Goal: Task Accomplishment & Management: Manage account settings

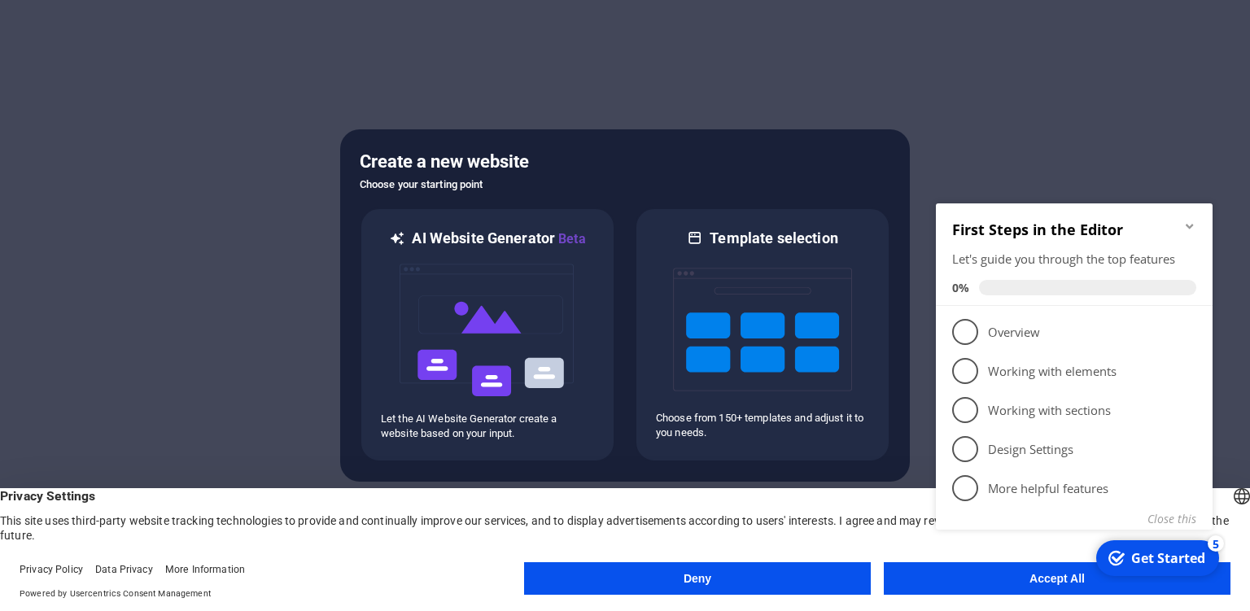
click at [988, 573] on div "checkmark Get Started 5 First Steps in the Editor Let's guide you through the t…" at bounding box center [1078, 384] width 296 height 396
click at [1057, 584] on appcues-checklist "Contextual help checklist present on screen" at bounding box center [1078, 386] width 296 height 400
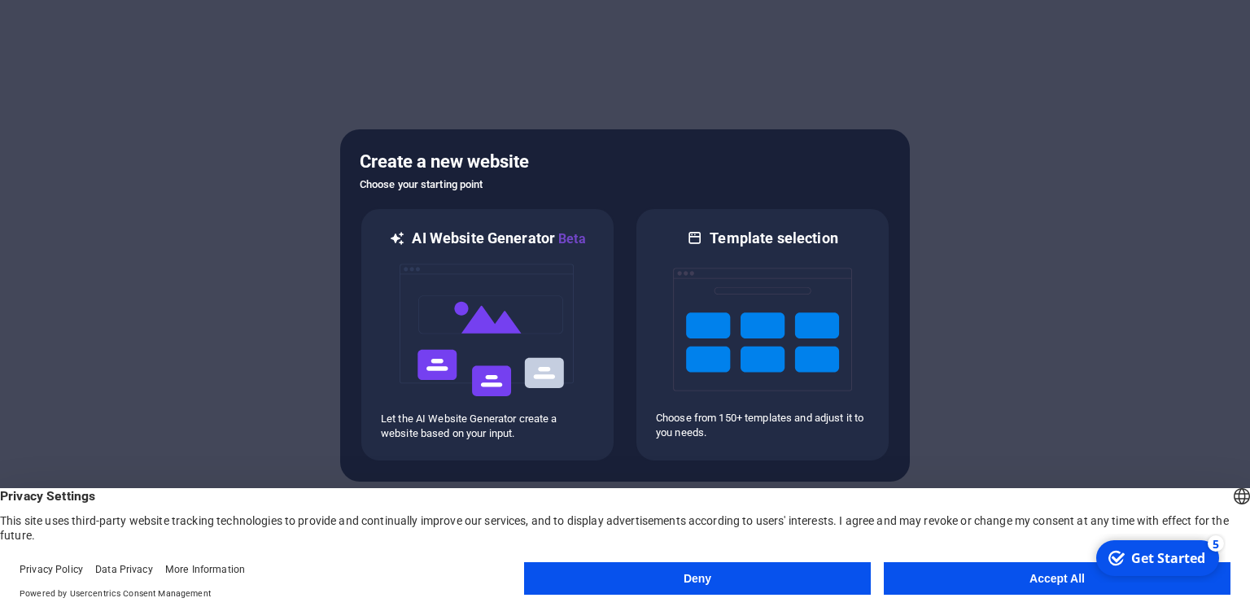
click at [1214, 583] on div "checkmark Get Started 5 First Steps in the Editor Let's guide you through the t…" at bounding box center [1157, 558] width 138 height 49
click at [1034, 580] on button "Accept All" at bounding box center [1057, 578] width 347 height 33
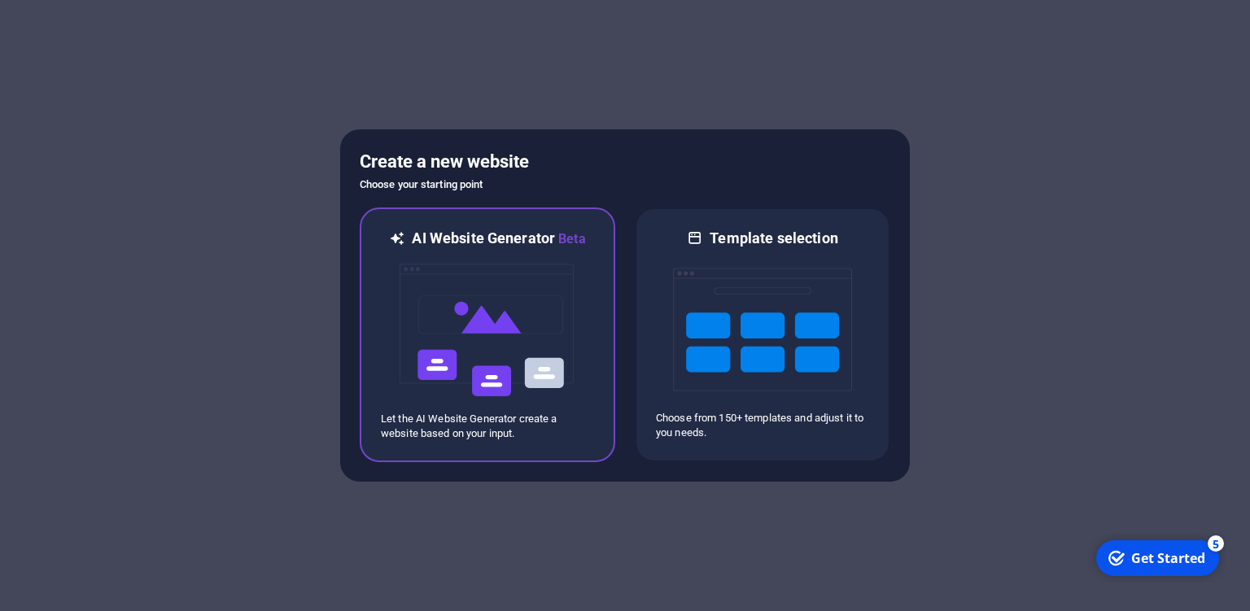
click at [532, 339] on img at bounding box center [487, 330] width 179 height 163
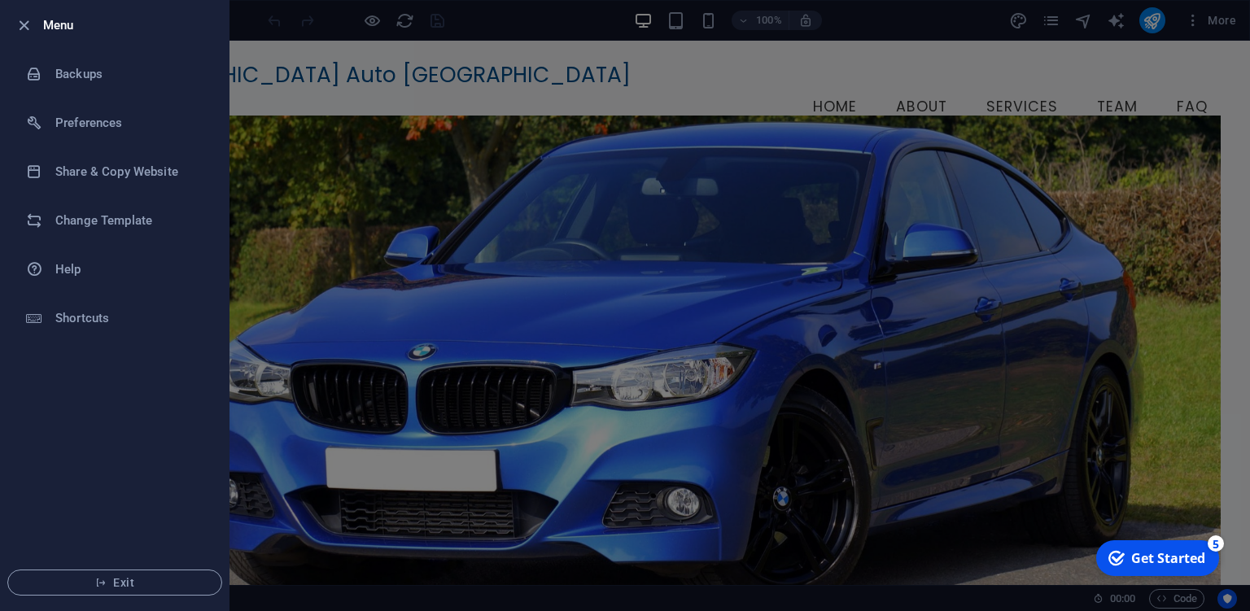
click at [457, 59] on div at bounding box center [625, 305] width 1250 height 611
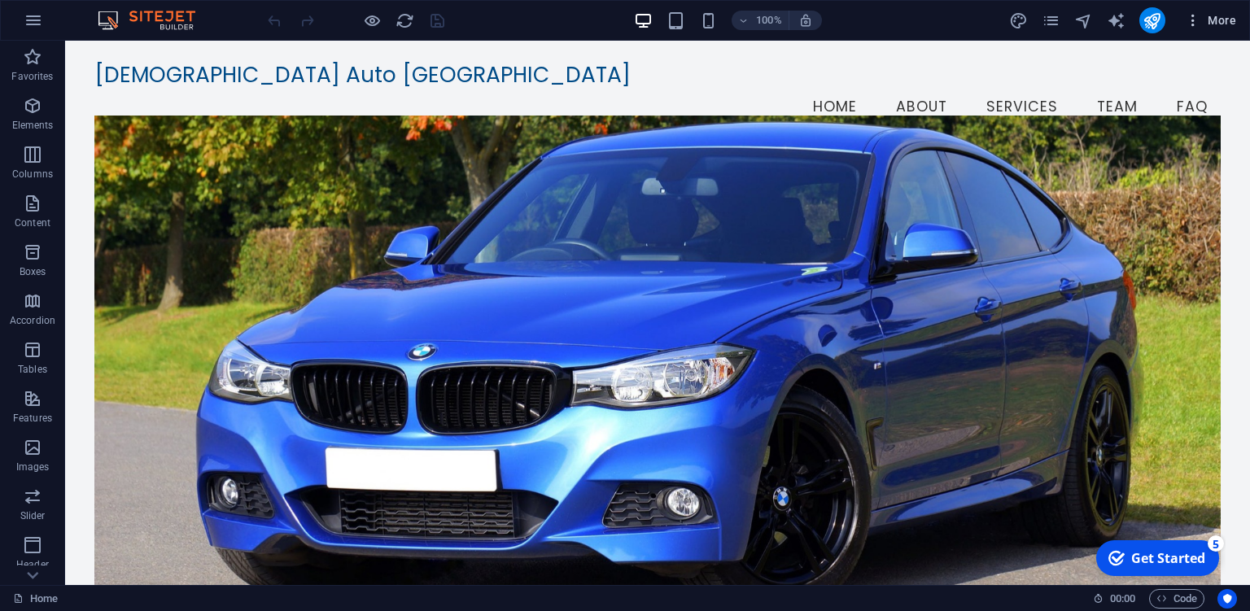
click at [1191, 24] on icon "button" at bounding box center [1193, 20] width 16 height 16
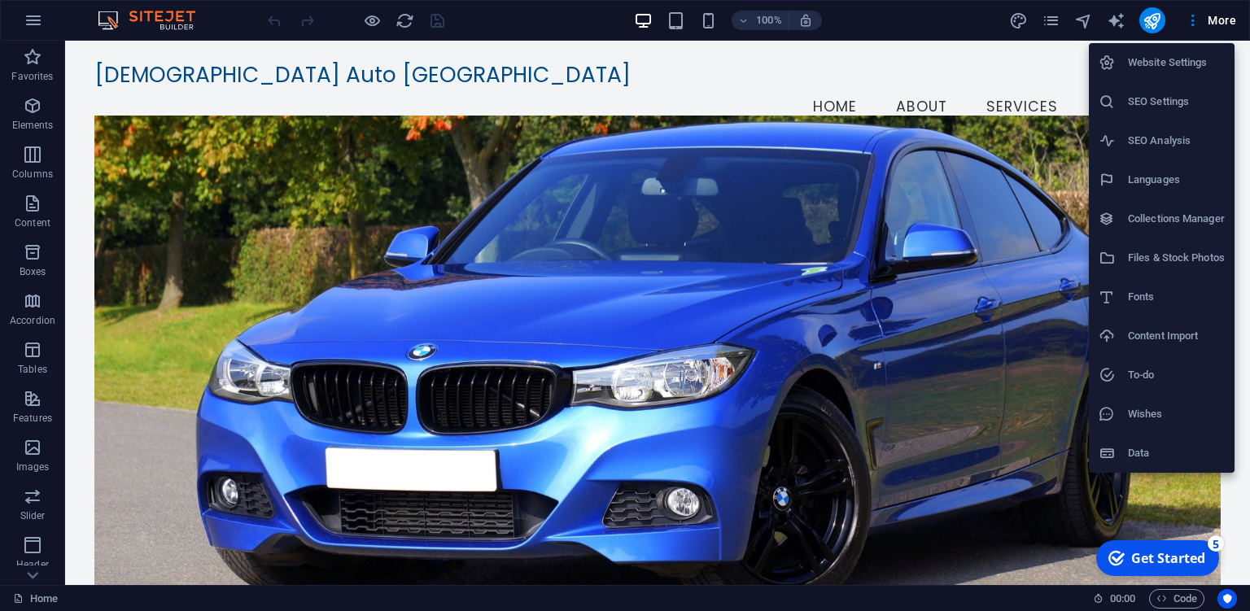
click at [939, 20] on div at bounding box center [625, 305] width 1250 height 611
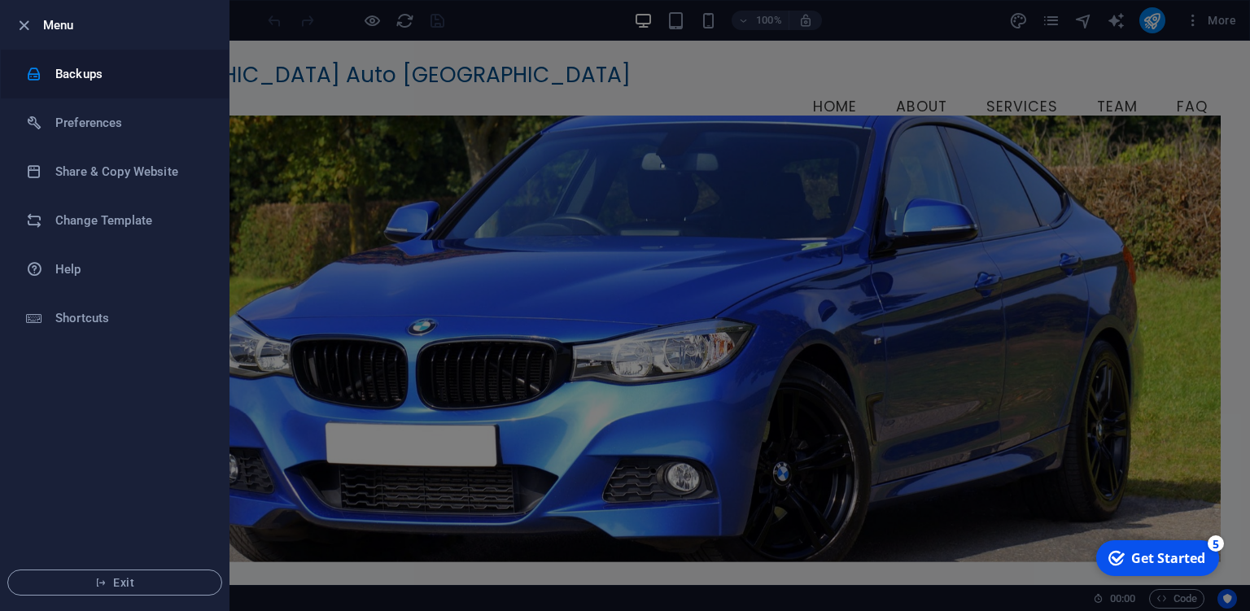
click at [81, 73] on h6 "Backups" at bounding box center [130, 74] width 151 height 20
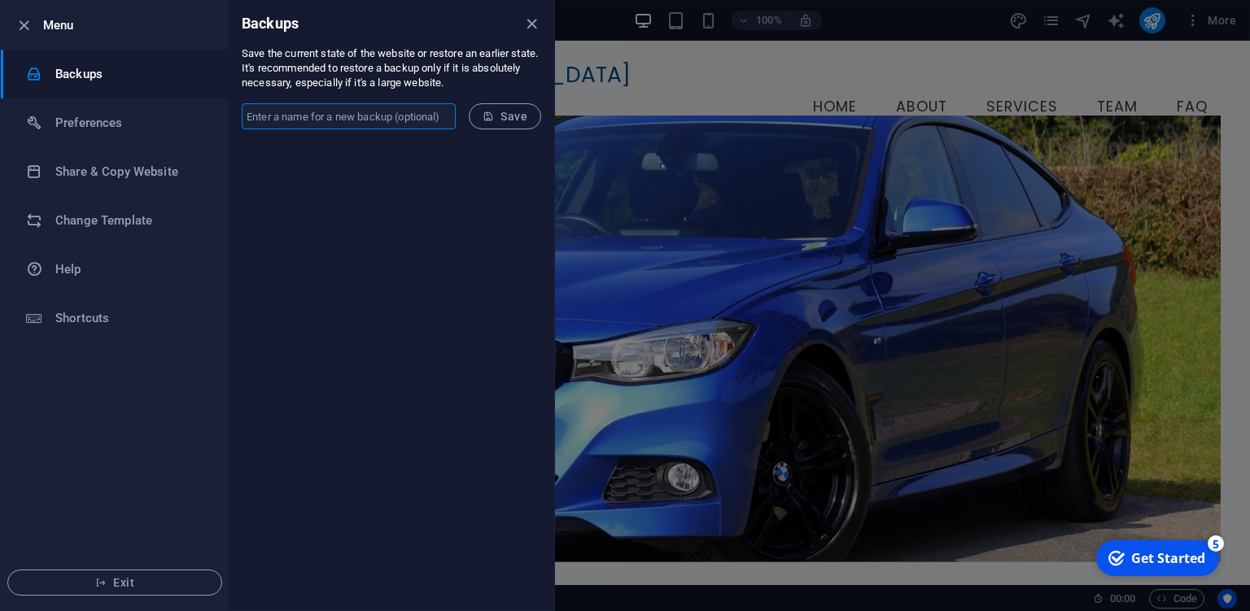
click at [282, 121] on input "text" at bounding box center [349, 116] width 214 height 26
type input "sikhauto-backup-2025"
click at [519, 112] on span "Save" at bounding box center [505, 116] width 45 height 13
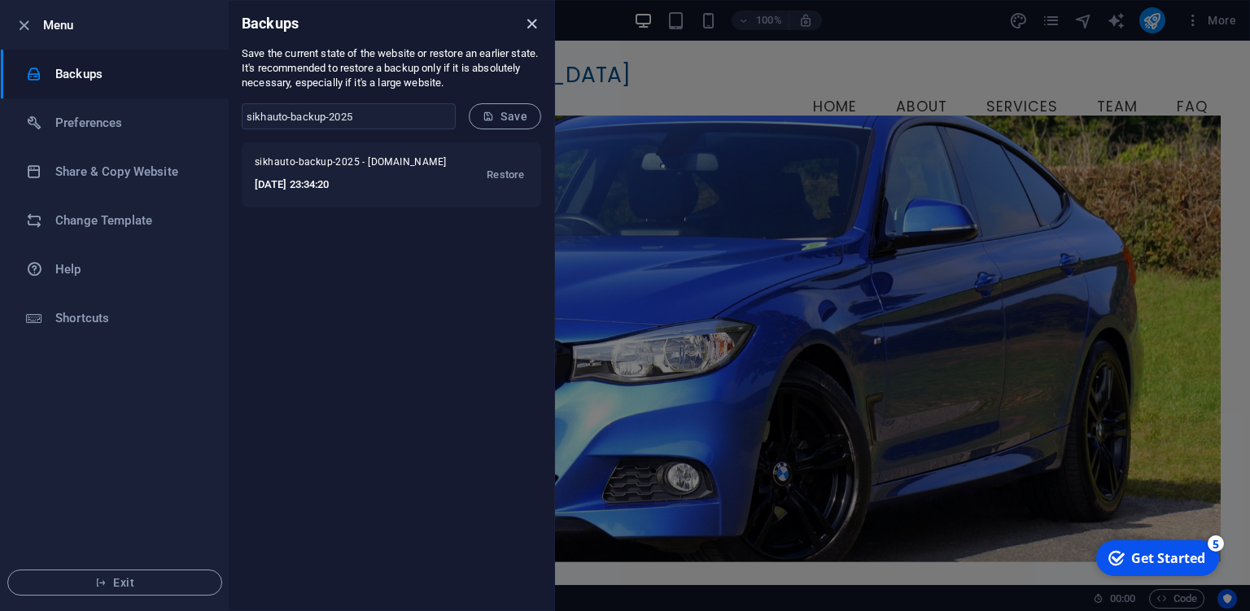
click at [529, 19] on icon "close" at bounding box center [532, 24] width 19 height 19
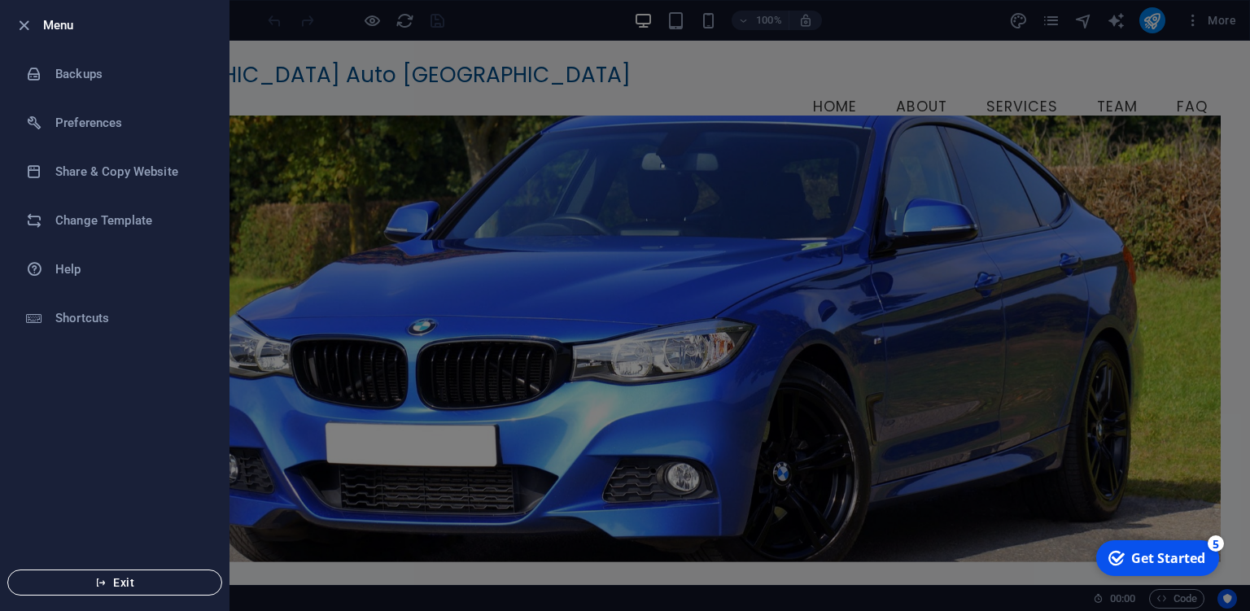
click at [138, 593] on button "Exit" at bounding box center [114, 583] width 215 height 26
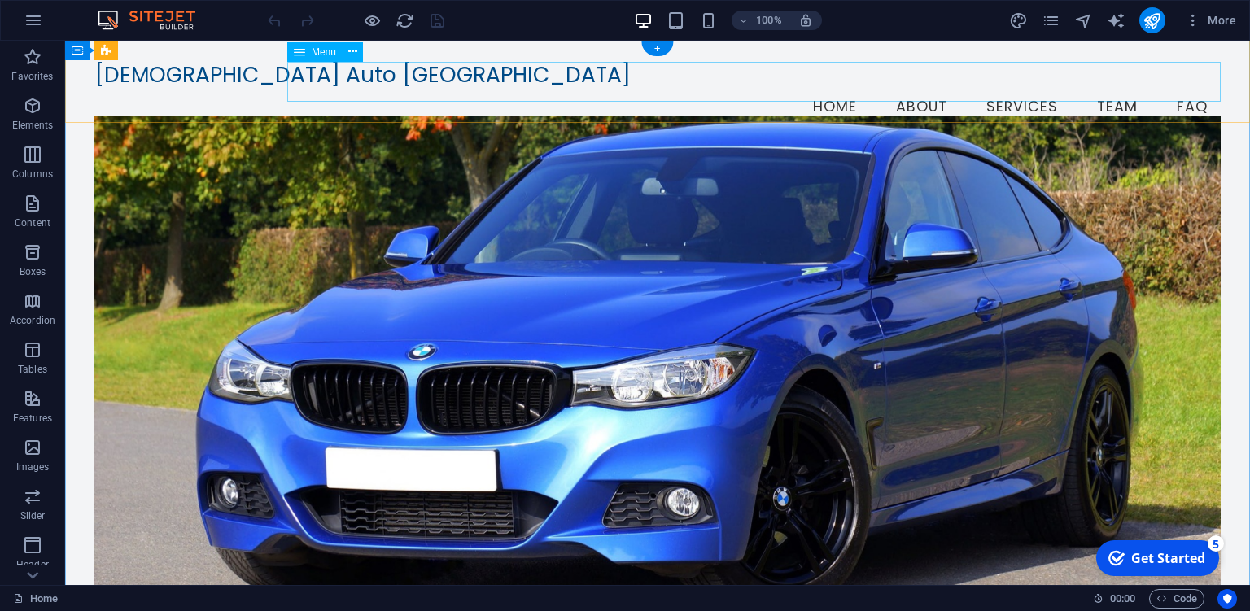
click at [1031, 90] on nav "Home About Services Team FAQ" at bounding box center [657, 107] width 1126 height 41
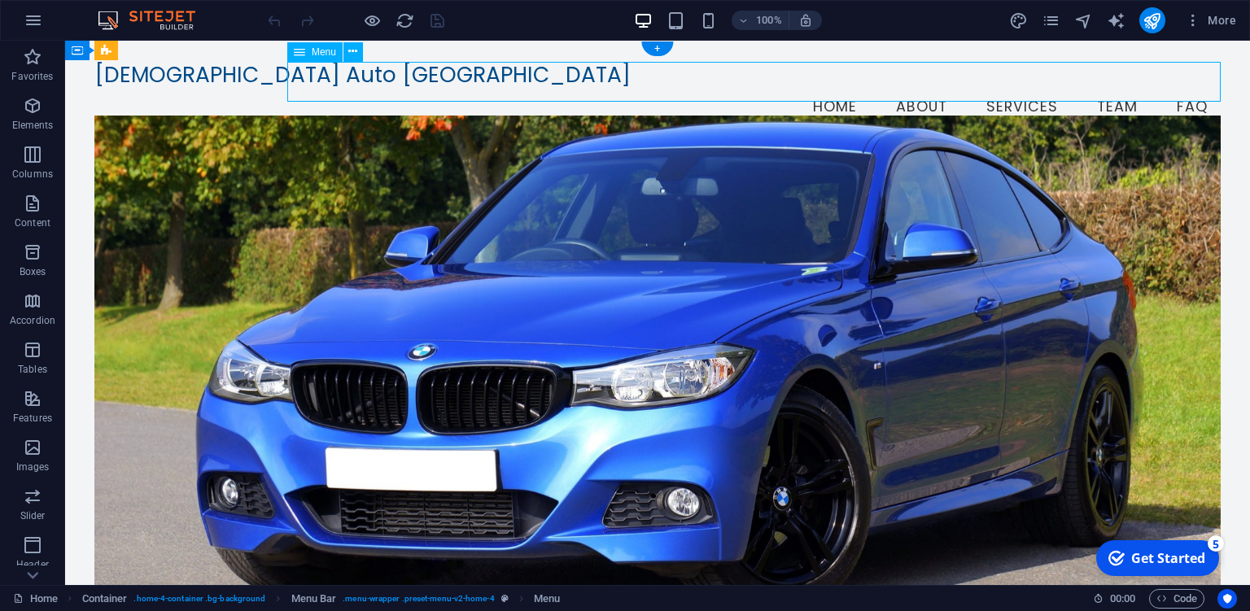
click at [1016, 89] on nav "Home About Services Team FAQ" at bounding box center [657, 107] width 1126 height 41
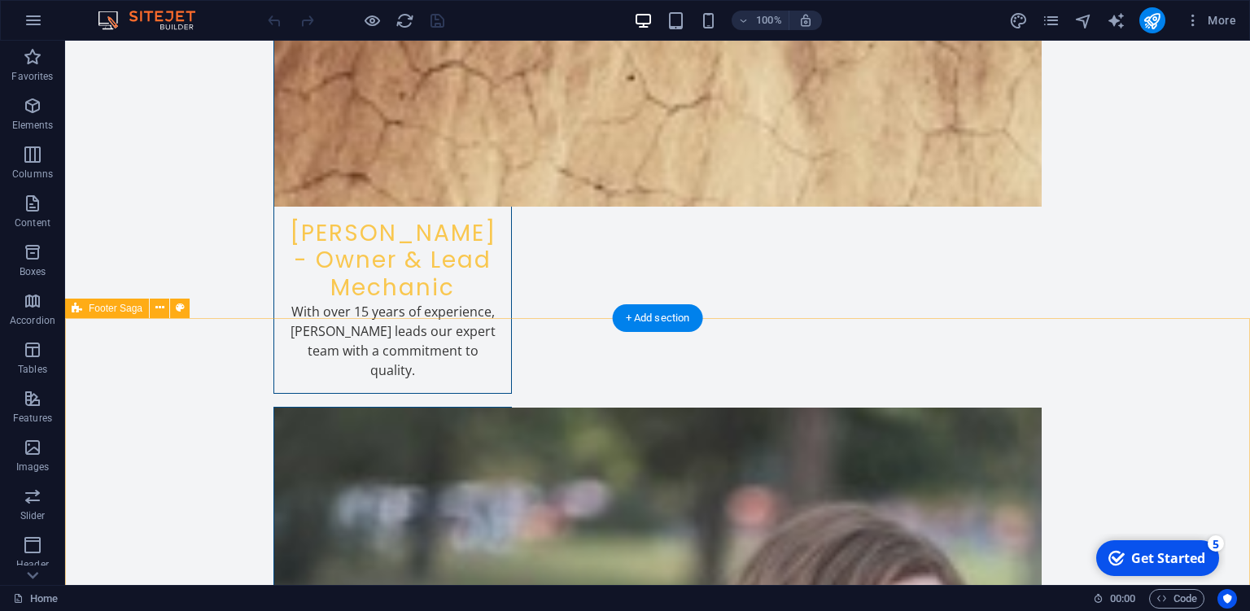
scroll to position [3311, 0]
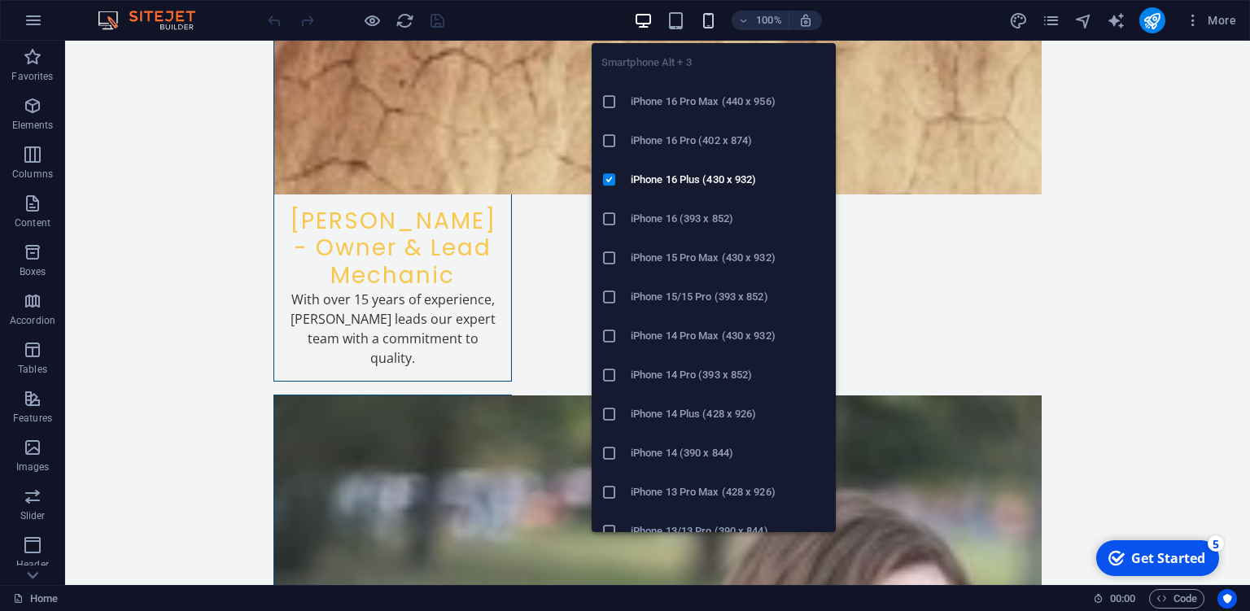
click at [708, 18] on icon "button" at bounding box center [708, 20] width 19 height 19
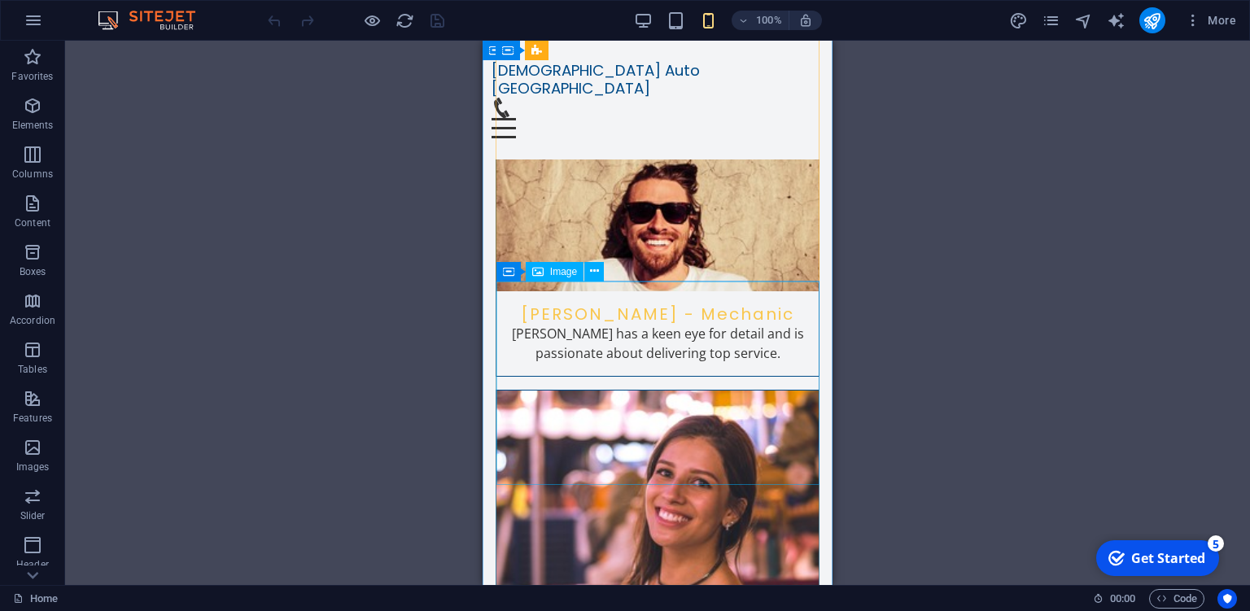
scroll to position [3298, 0]
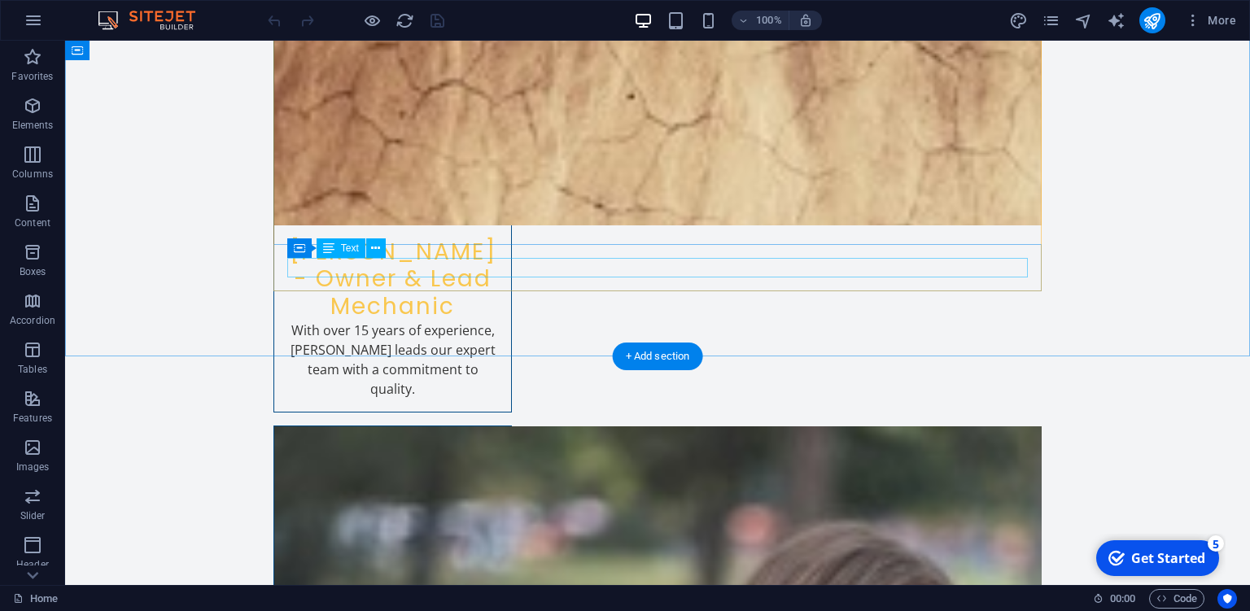
scroll to position [3311, 0]
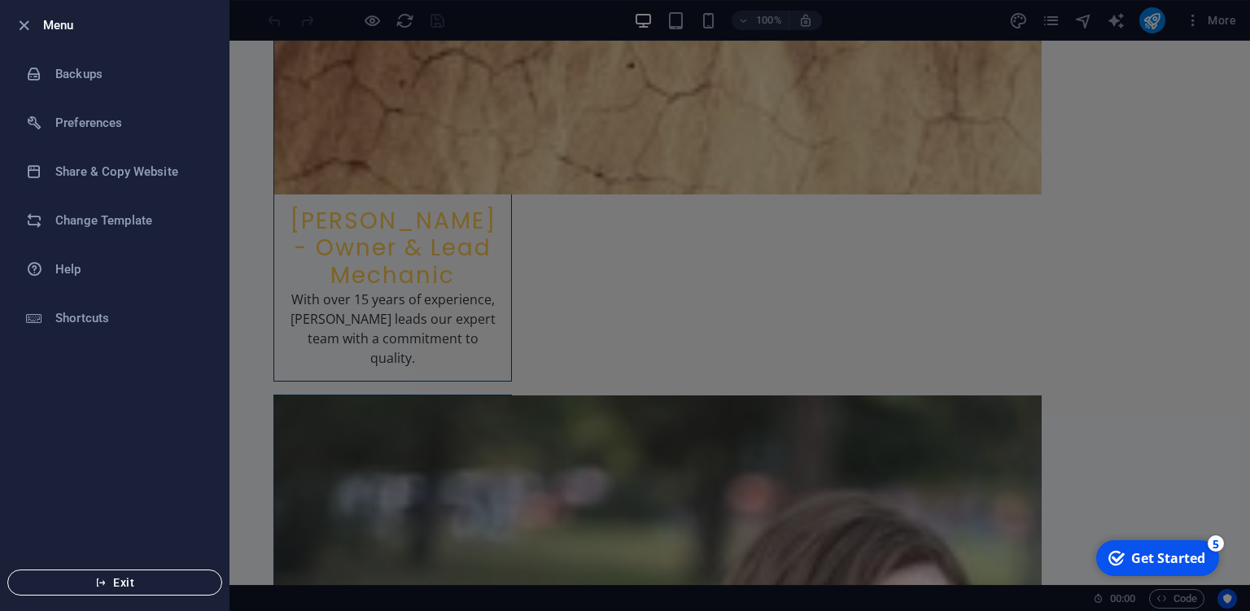
click at [127, 584] on span "Exit" at bounding box center [114, 582] width 187 height 13
